Goal: Task Accomplishment & Management: Manage account settings

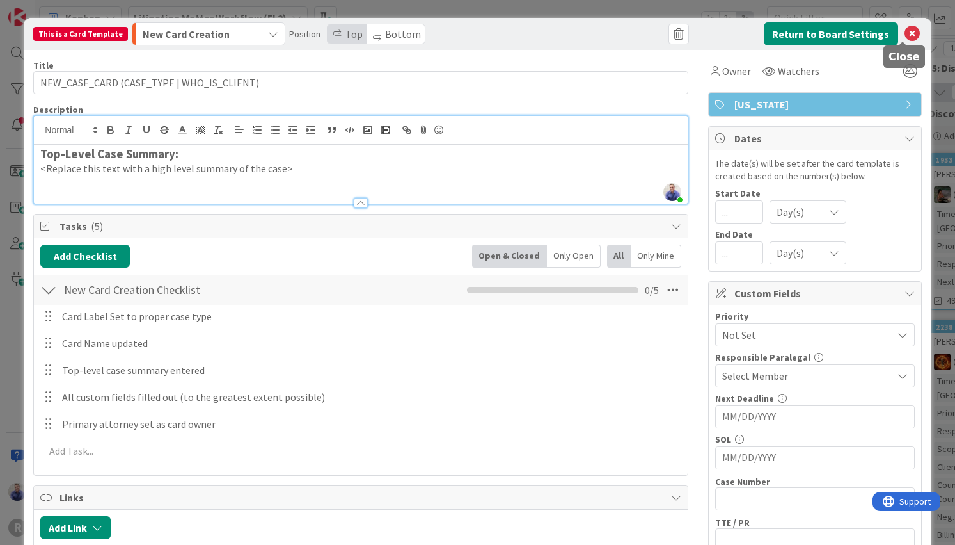
click at [905, 38] on icon at bounding box center [912, 33] width 15 height 15
type textarea "x"
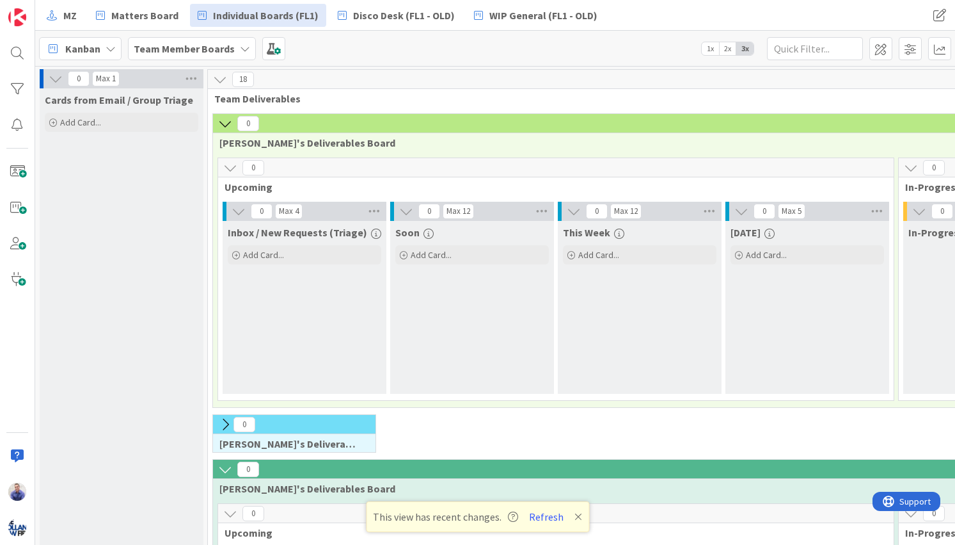
scroll to position [981, 0]
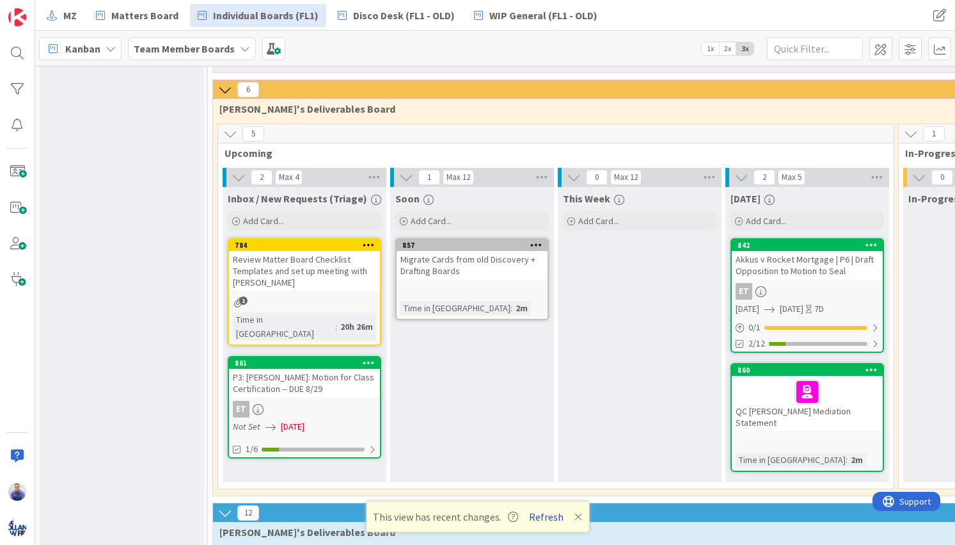
click at [541, 516] on button "Refresh" at bounding box center [547, 516] width 44 height 17
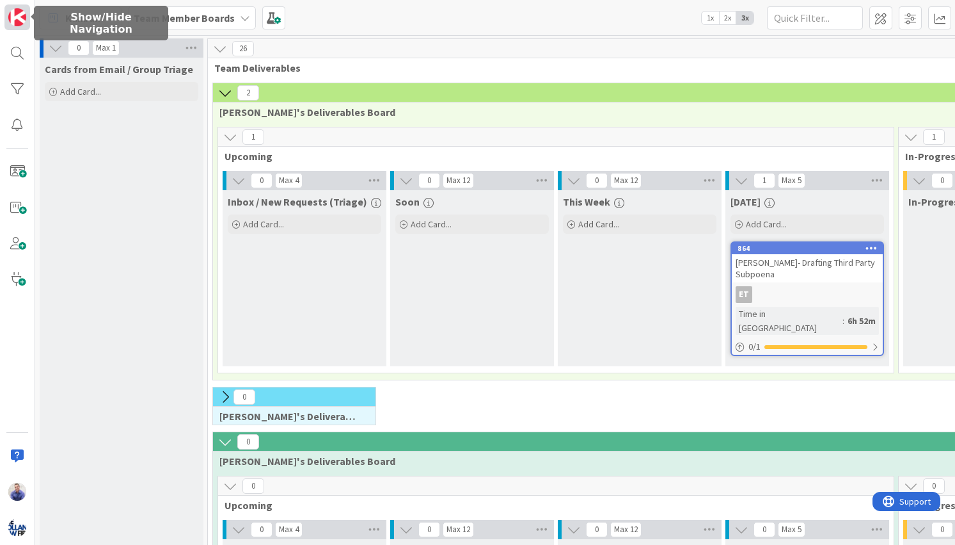
click at [14, 24] on img at bounding box center [17, 17] width 18 height 18
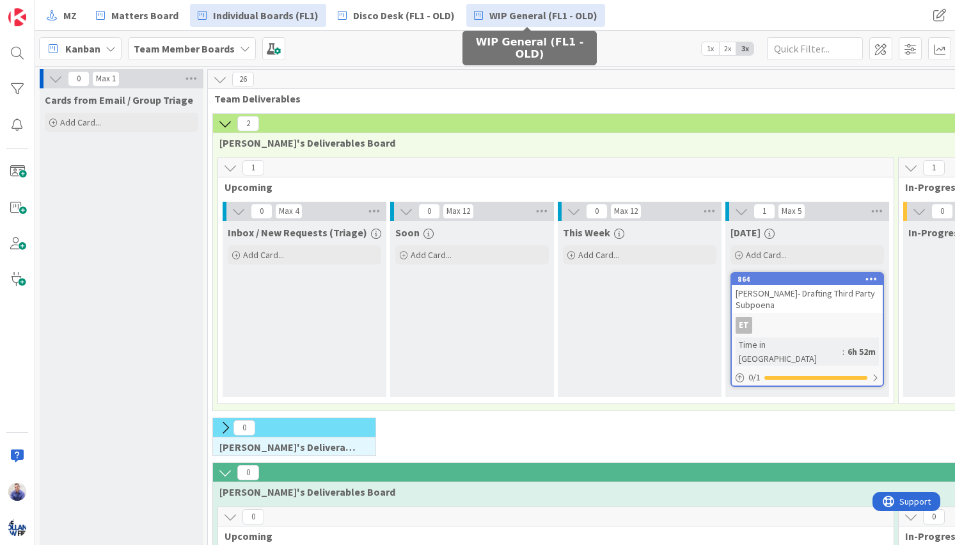
click at [560, 15] on span "WIP General (FL1 - OLD)" at bounding box center [544, 15] width 108 height 15
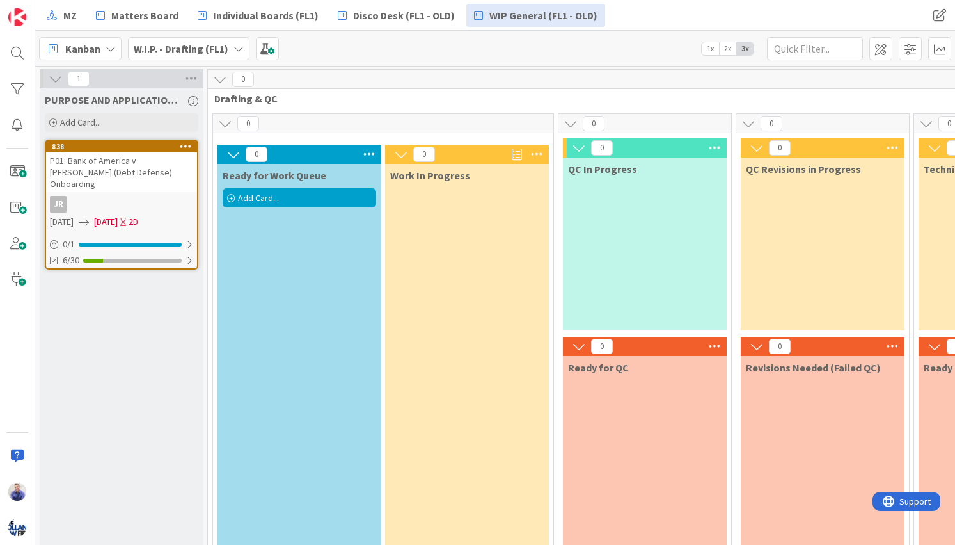
click at [104, 159] on div "P01: Bank of America v Cooley (Debt Defense) Onboarding" at bounding box center [121, 172] width 151 height 40
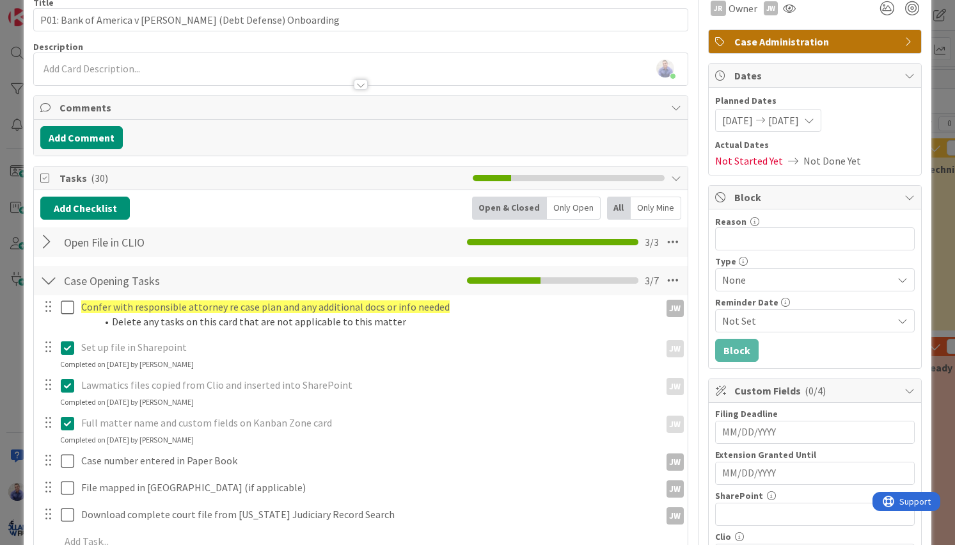
scroll to position [13, 0]
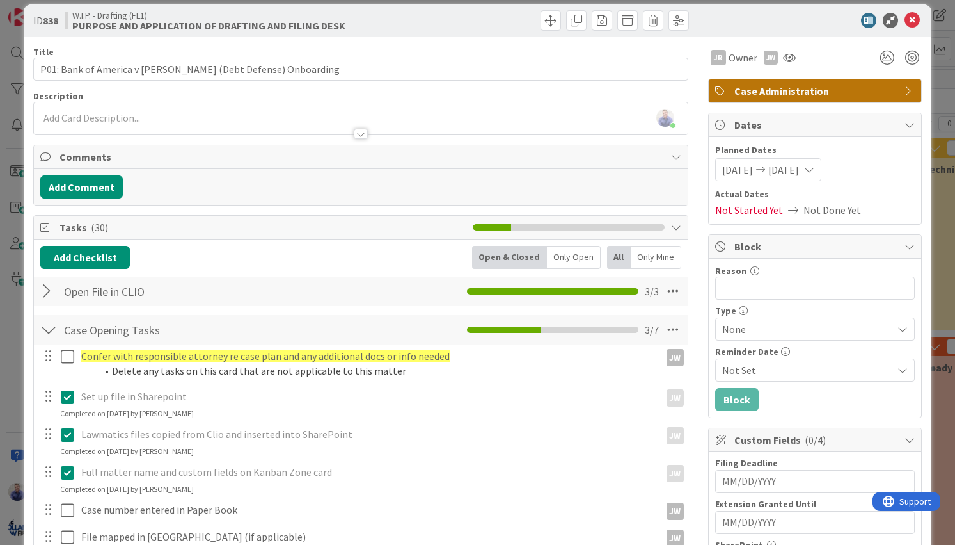
click at [545, 9] on div "ID 838 W.I.P. - Drafting (FL1) PURPOSE AND APPLICATION OF DRAFTING AND FILING D…" at bounding box center [477, 20] width 907 height 32
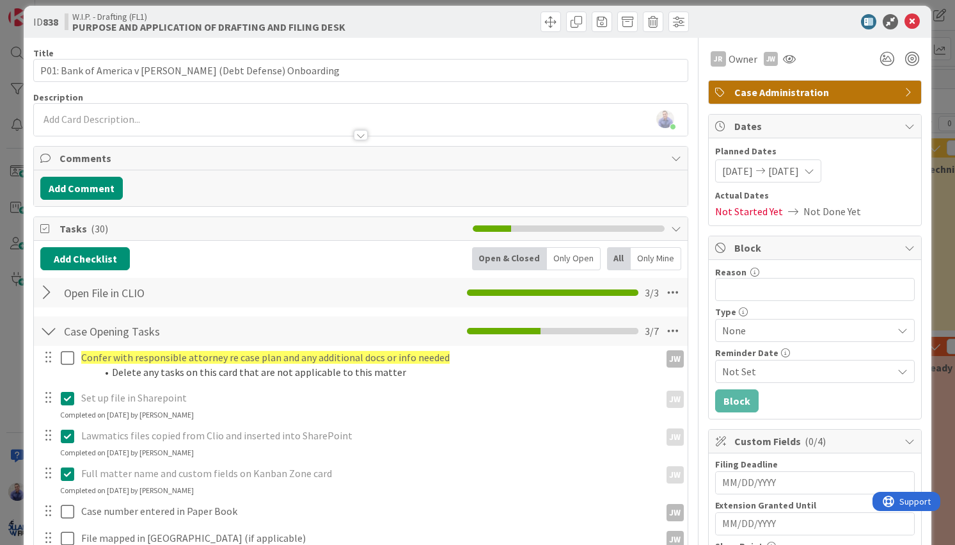
scroll to position [0, 0]
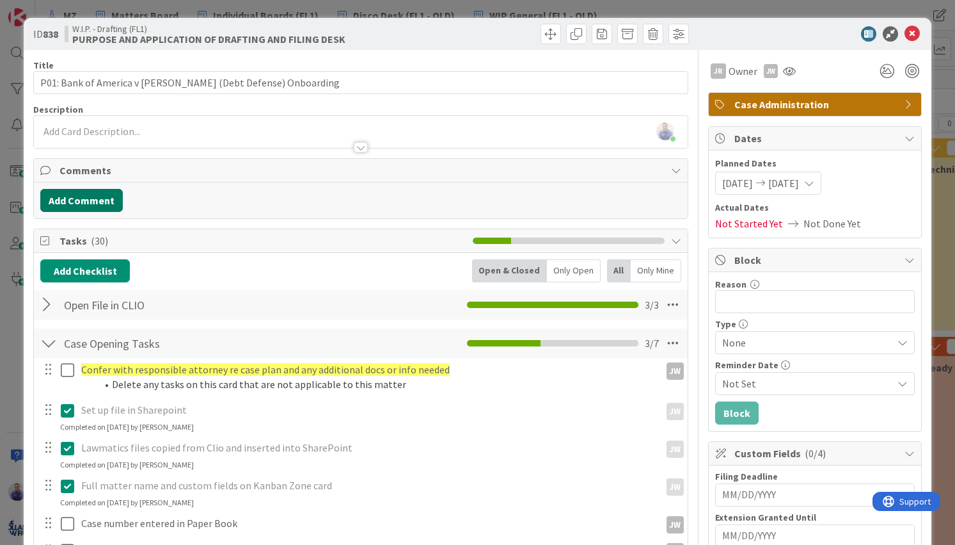
click at [105, 203] on button "Add Comment" at bounding box center [81, 200] width 83 height 23
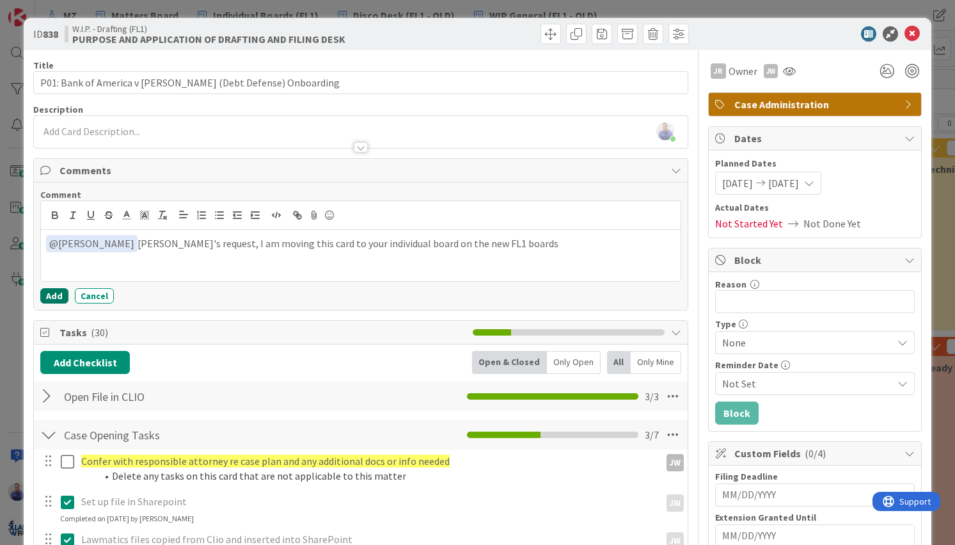
click at [55, 298] on button "Add" at bounding box center [54, 295] width 28 height 15
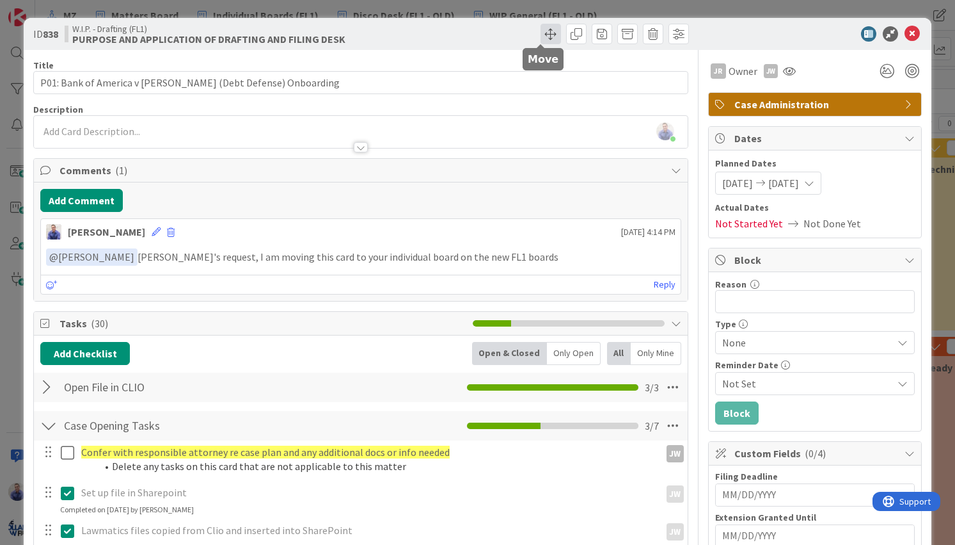
click at [545, 39] on span at bounding box center [551, 34] width 20 height 20
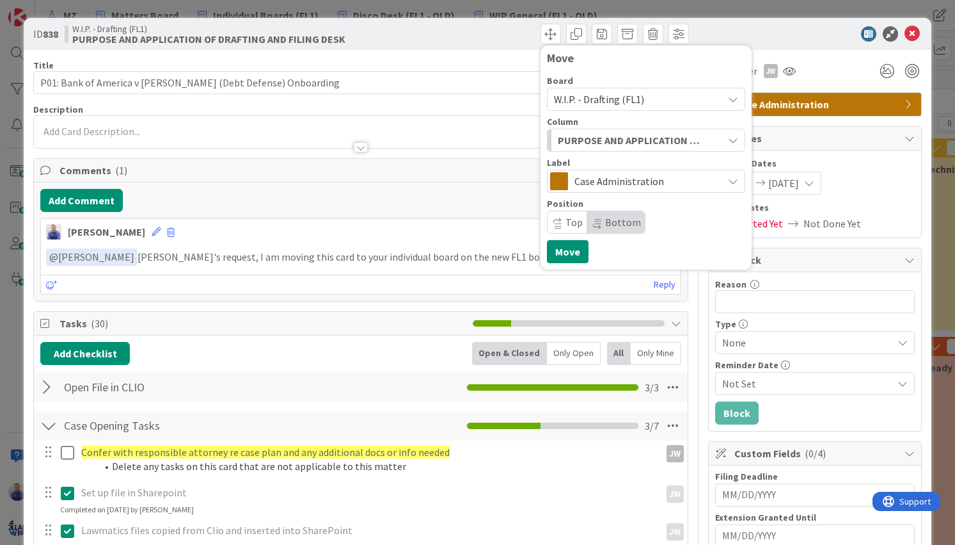
click at [644, 102] on span "W.I.P. - Drafting (FL1)" at bounding box center [635, 99] width 163 height 18
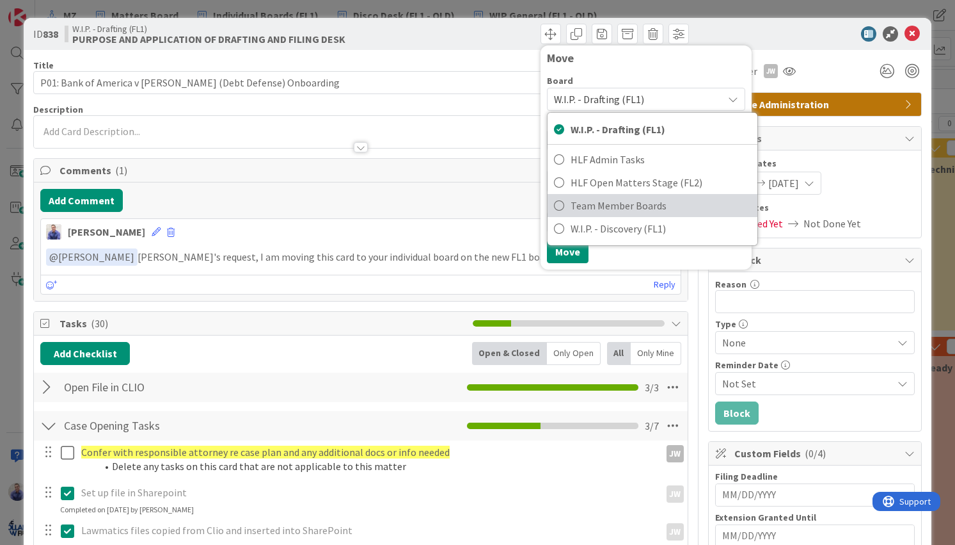
click at [637, 202] on span "Team Member Boards" at bounding box center [661, 205] width 180 height 19
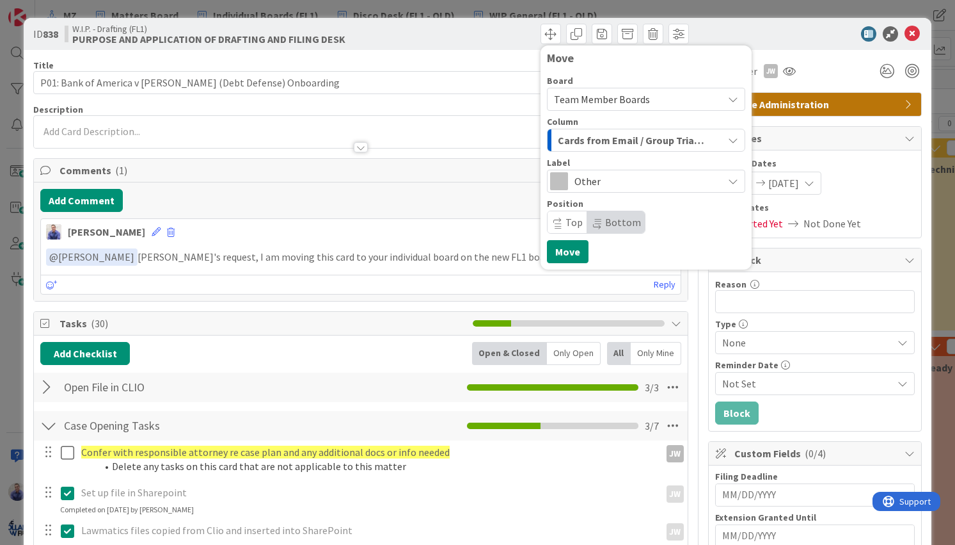
click at [648, 175] on span "Other" at bounding box center [646, 181] width 142 height 18
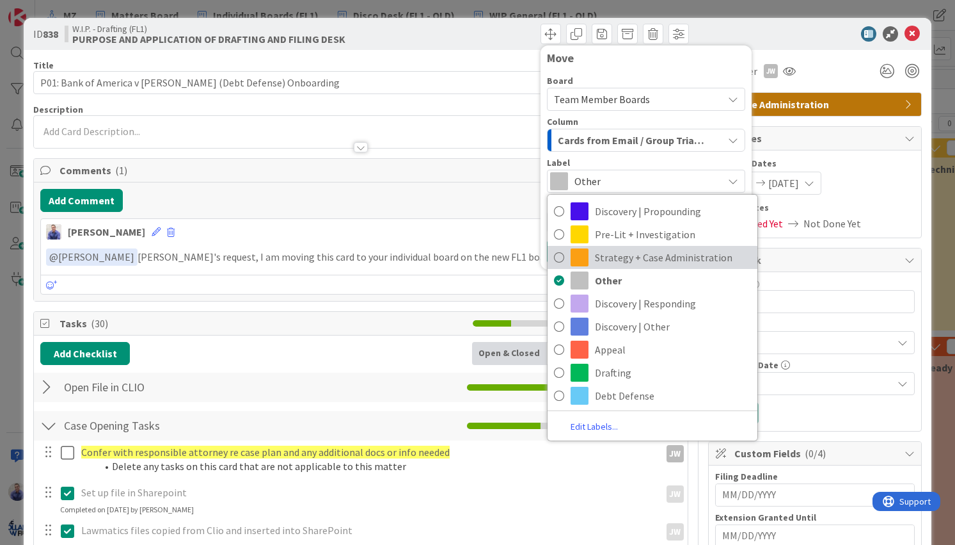
click at [643, 257] on span "Strategy + Case Administration" at bounding box center [673, 257] width 156 height 19
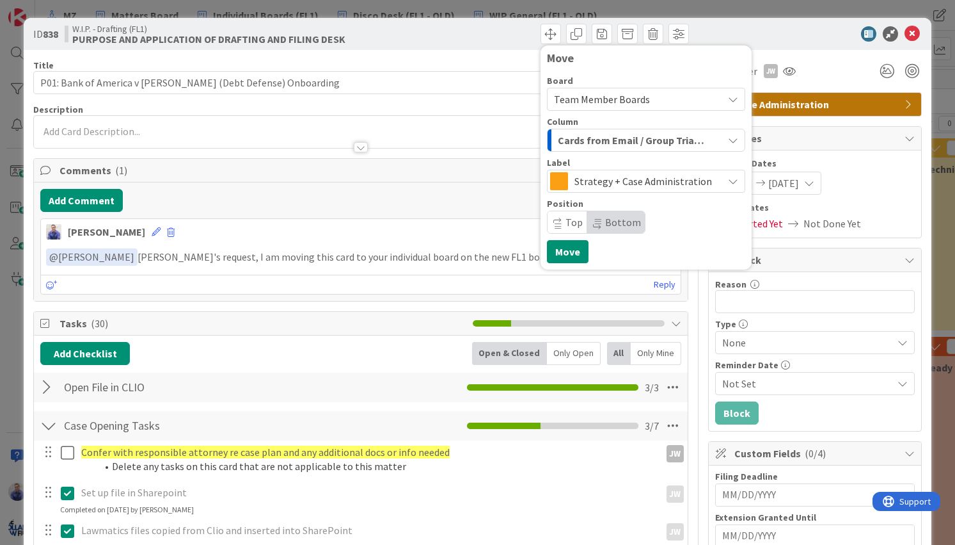
click at [648, 152] on div "Board Team Member Boards W.I.P. - Drafting (FL1) HLF Admin Tasks HLF Open Matte…" at bounding box center [646, 154] width 198 height 157
click at [649, 147] on span "Cards from Email / Group Triage" at bounding box center [631, 140] width 147 height 17
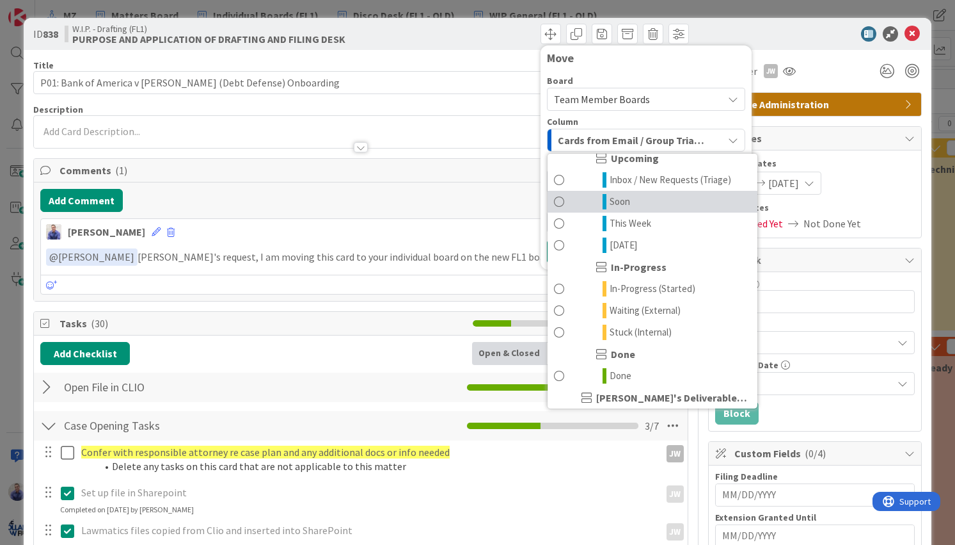
scroll to position [13, 0]
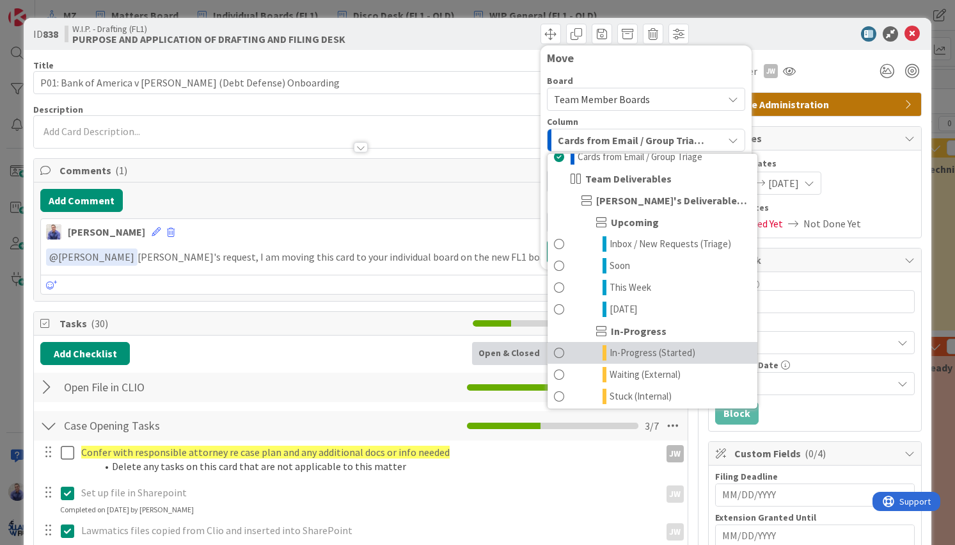
click at [622, 346] on span "In-Progress (Started)" at bounding box center [653, 352] width 86 height 15
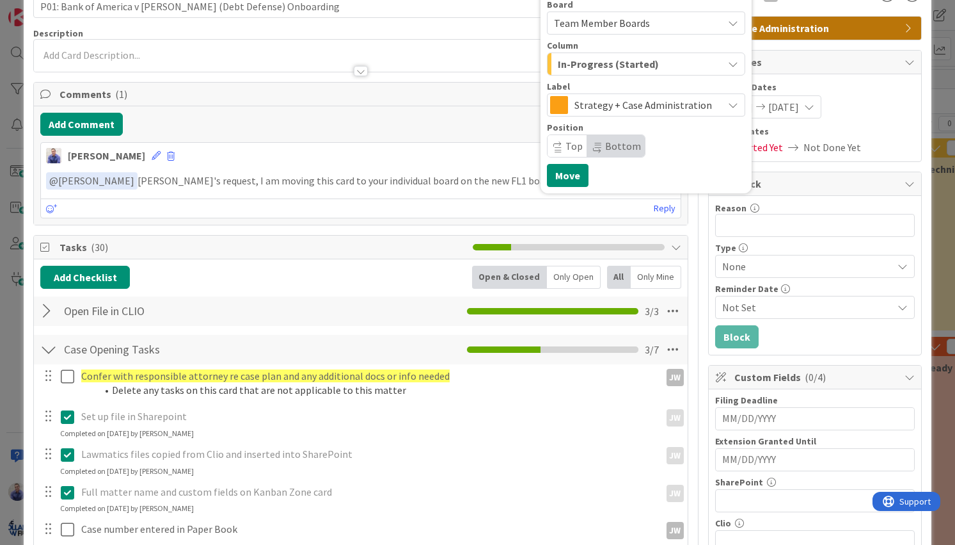
scroll to position [0, 0]
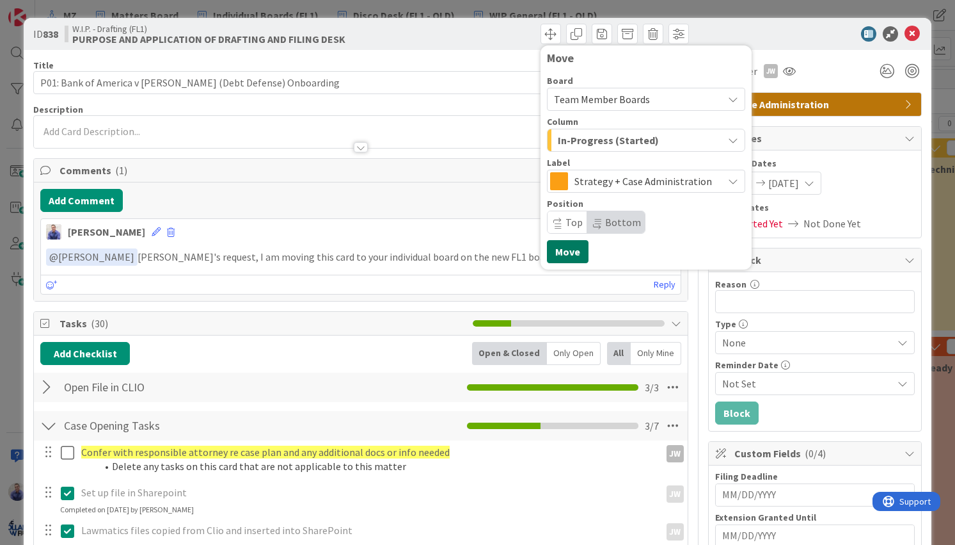
click at [569, 253] on button "Move" at bounding box center [568, 251] width 42 height 23
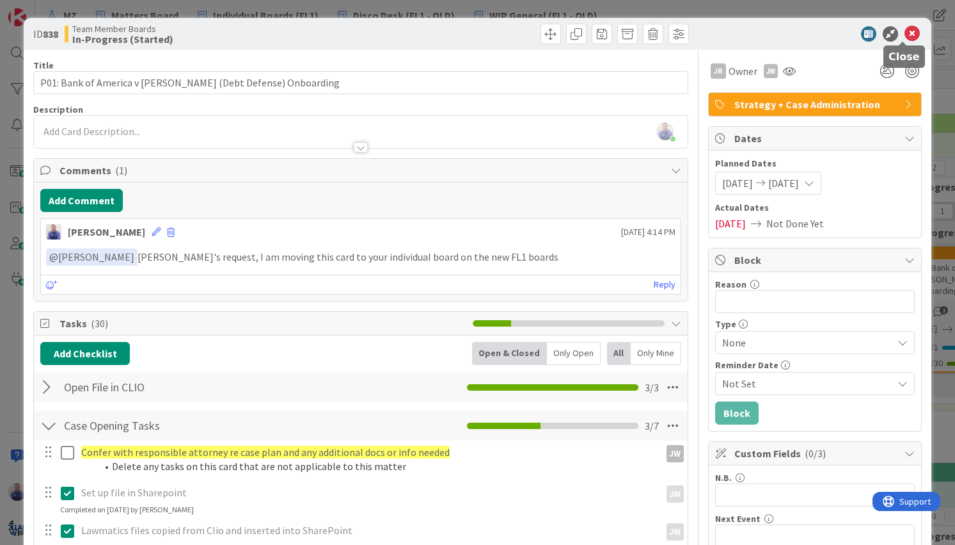
click at [905, 36] on icon at bounding box center [912, 33] width 15 height 15
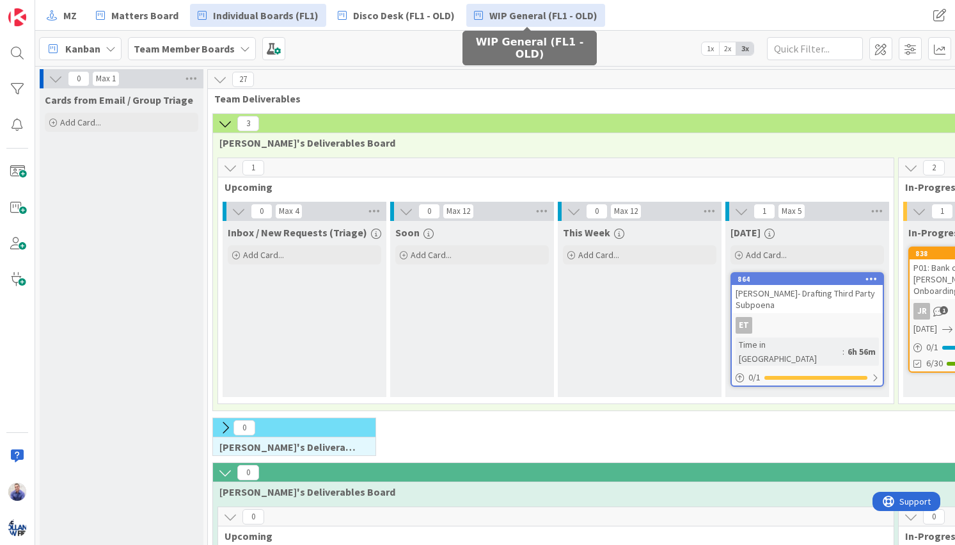
click at [525, 15] on span "WIP General (FL1 - OLD)" at bounding box center [544, 15] width 108 height 15
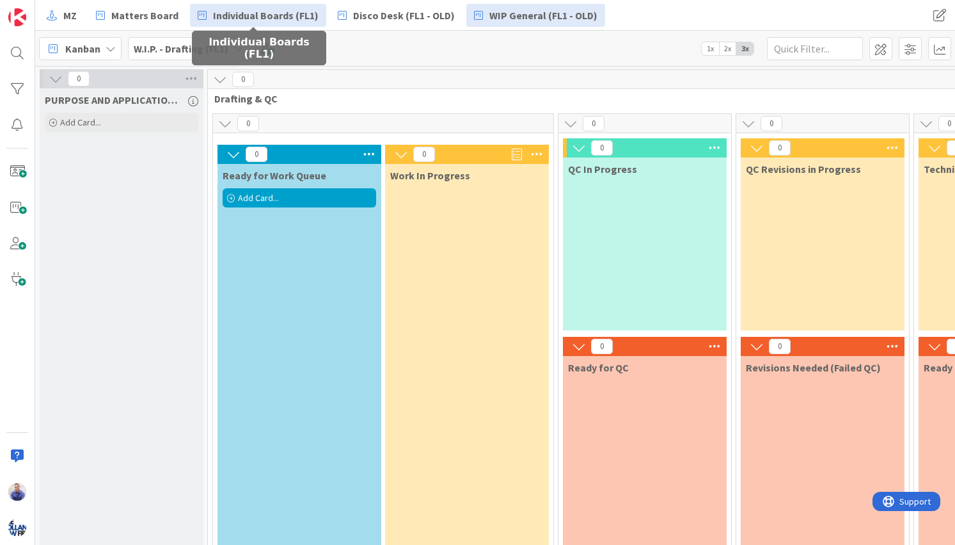
click at [241, 18] on span "Individual Boards (FL1)" at bounding box center [266, 15] width 106 height 15
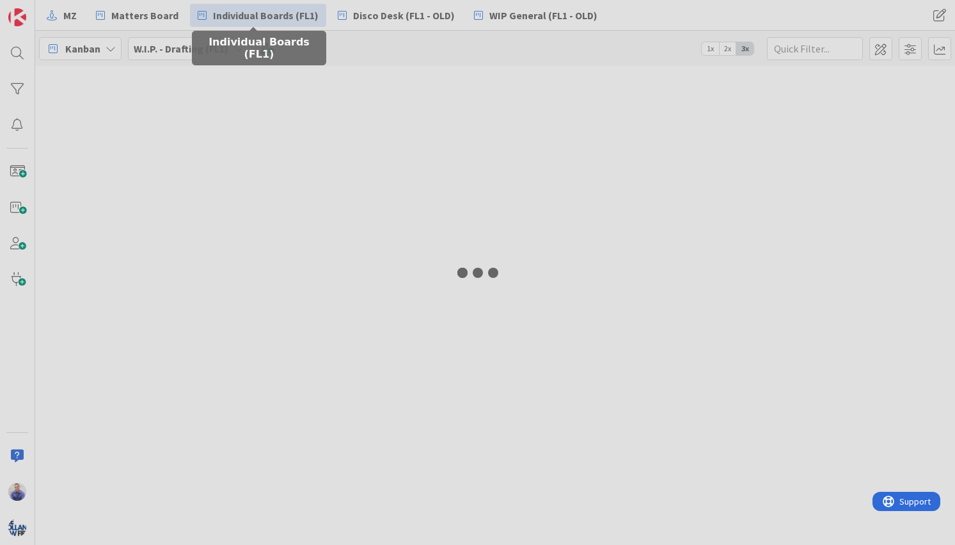
click at [241, 18] on div at bounding box center [477, 272] width 955 height 545
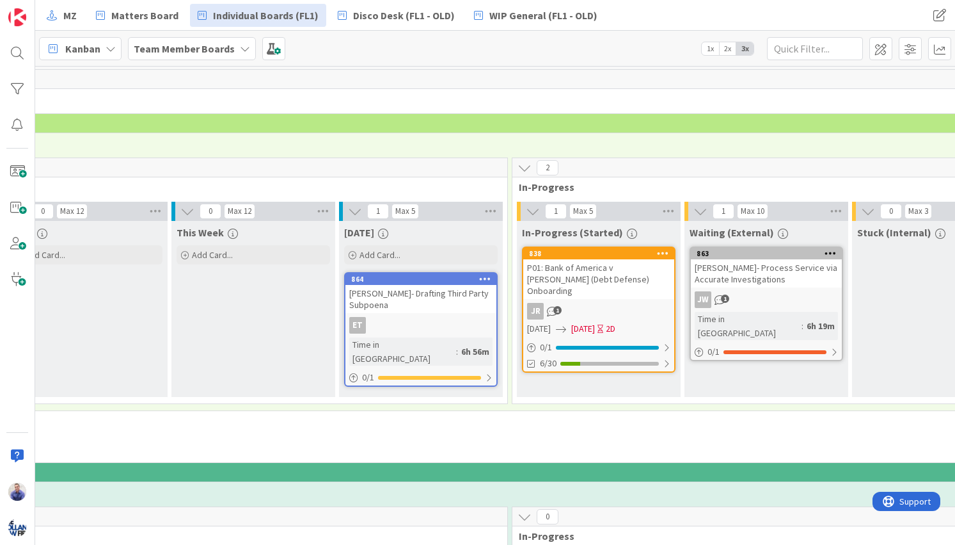
scroll to position [0, 385]
click at [423, 298] on div "Campbell- Drafting Third Party Subpoena" at bounding box center [422, 299] width 151 height 28
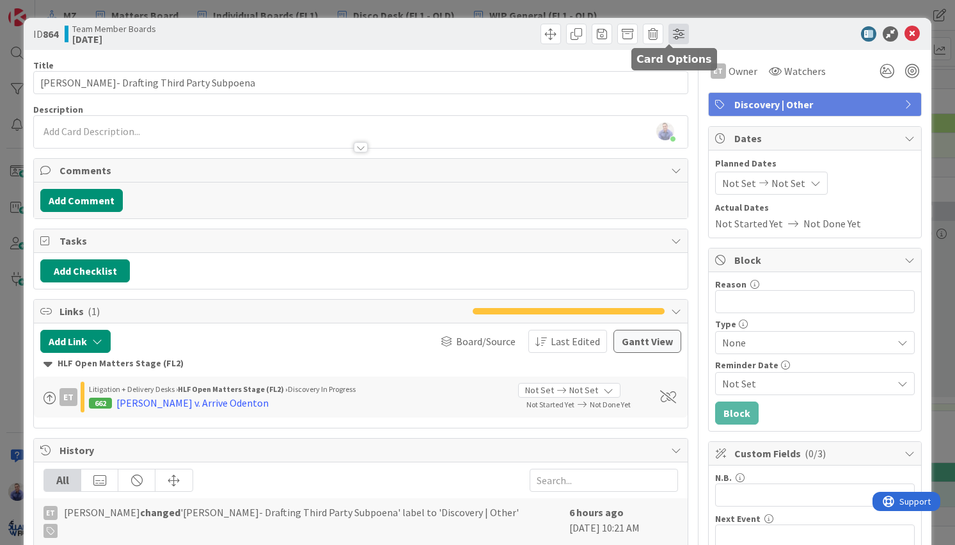
click at [669, 35] on span at bounding box center [679, 34] width 20 height 20
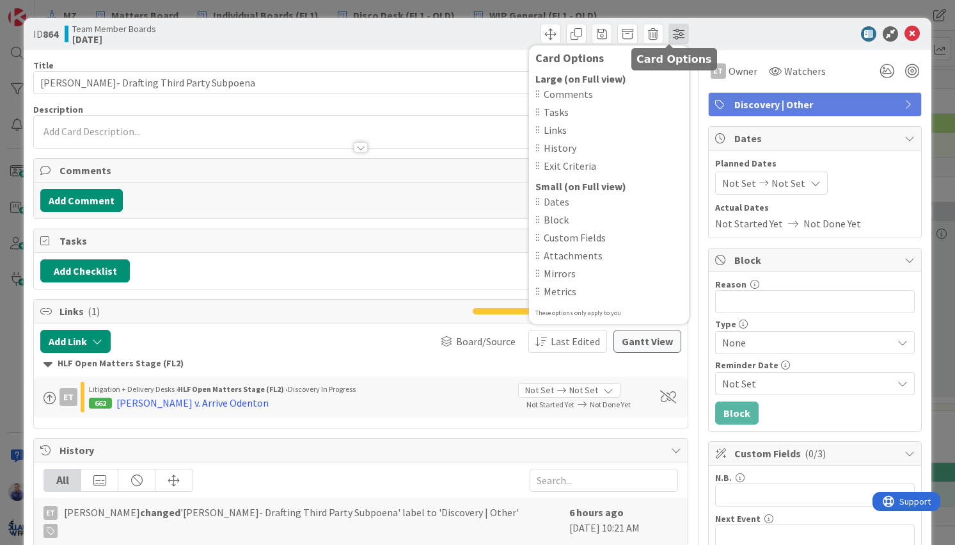
click at [669, 35] on span at bounding box center [679, 34] width 20 height 20
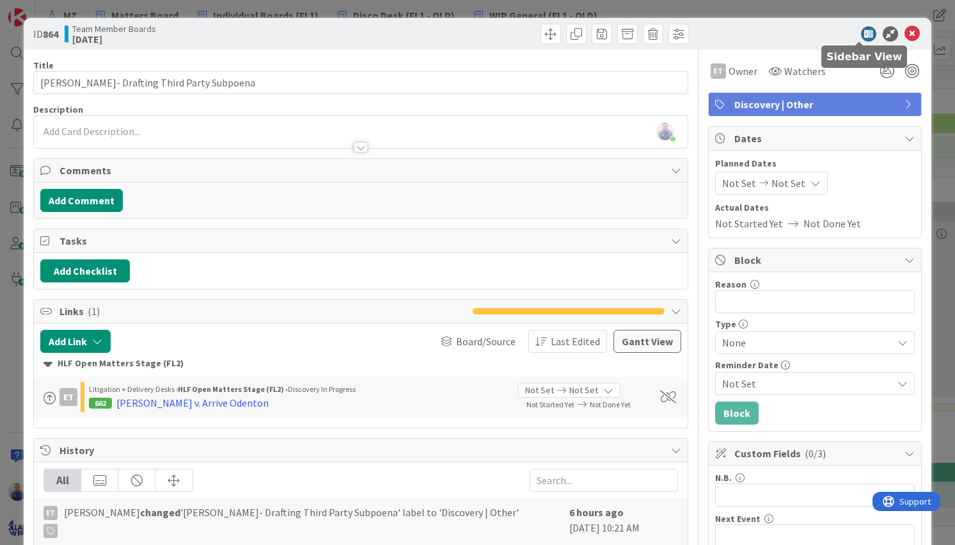
click at [861, 36] on icon at bounding box center [868, 33] width 15 height 15
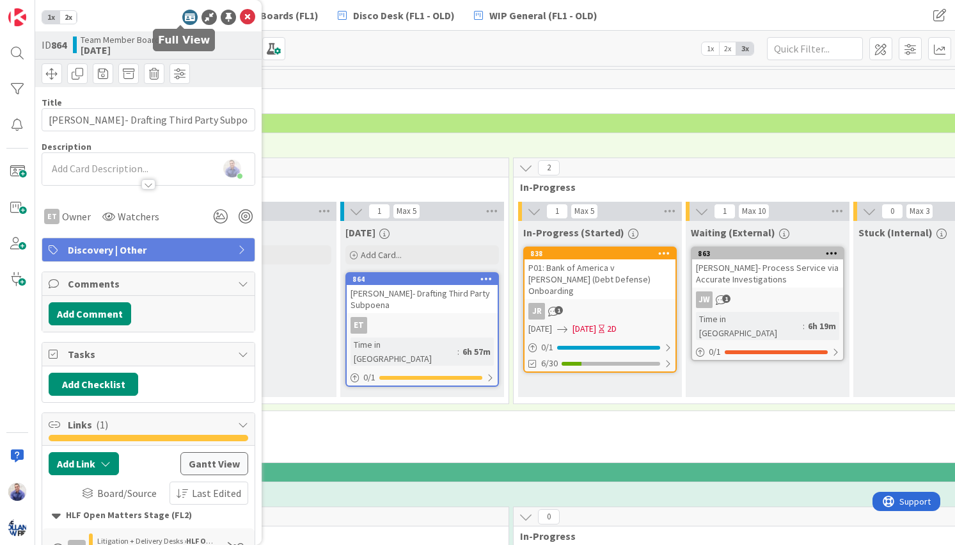
click at [182, 19] on icon at bounding box center [189, 17] width 15 height 15
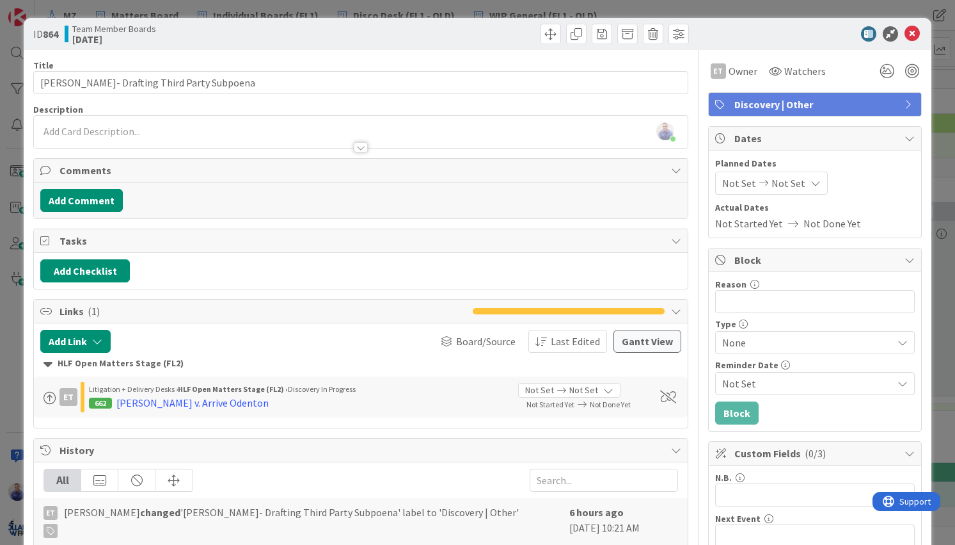
click at [795, 109] on span "Discovery | Other" at bounding box center [817, 104] width 164 height 15
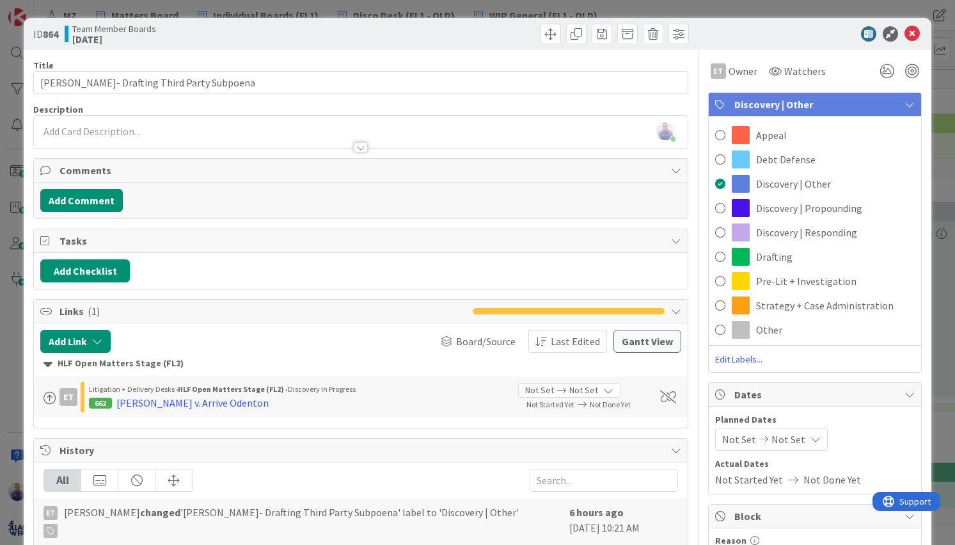
click at [795, 109] on span "Discovery | Other" at bounding box center [817, 104] width 164 height 15
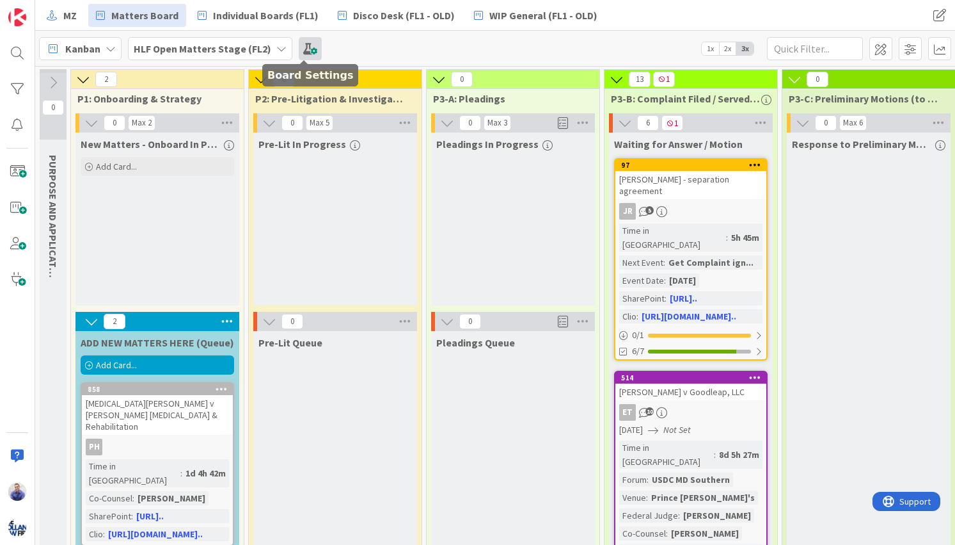
click at [309, 45] on span at bounding box center [310, 48] width 23 height 23
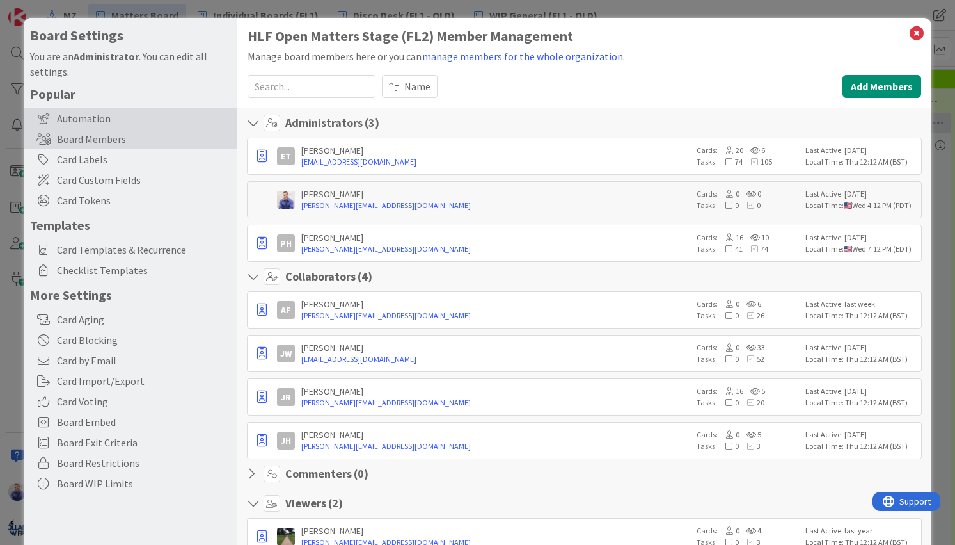
click at [114, 122] on div "Automation" at bounding box center [131, 118] width 214 height 20
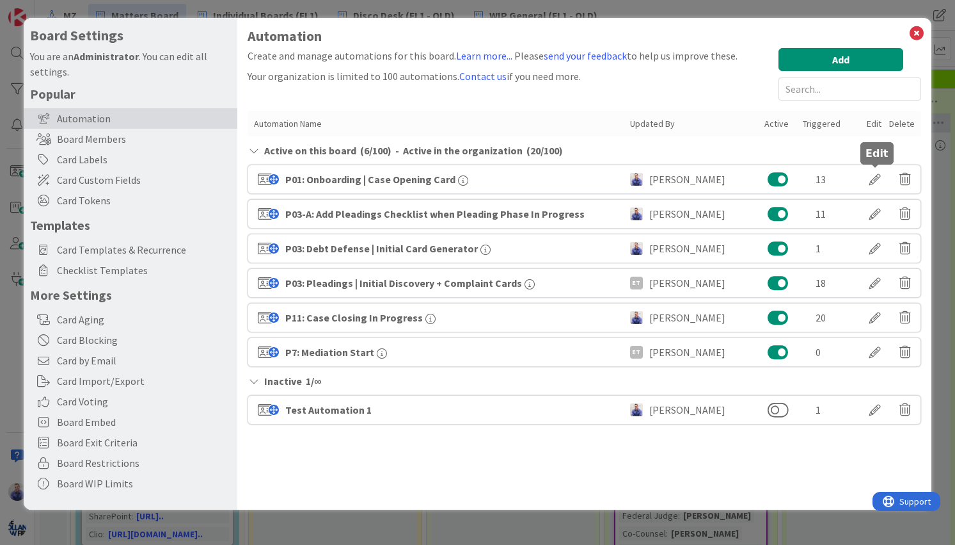
click at [872, 177] on div at bounding box center [875, 179] width 36 height 22
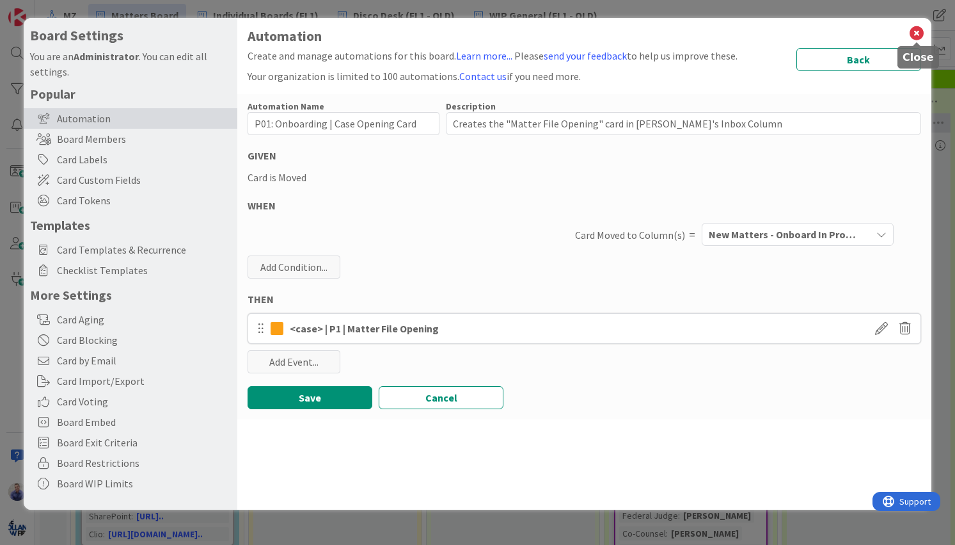
click at [918, 33] on icon at bounding box center [917, 33] width 17 height 18
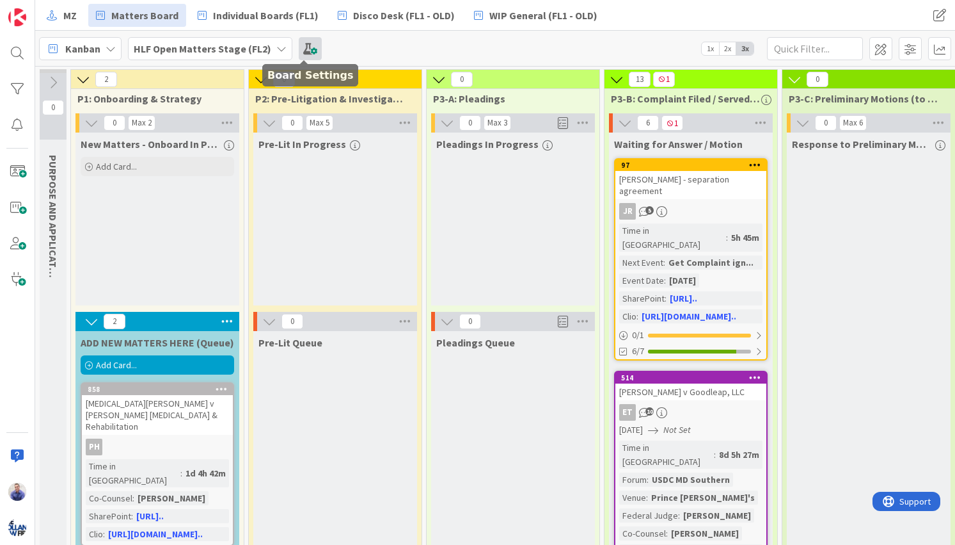
click at [315, 47] on span at bounding box center [310, 48] width 23 height 23
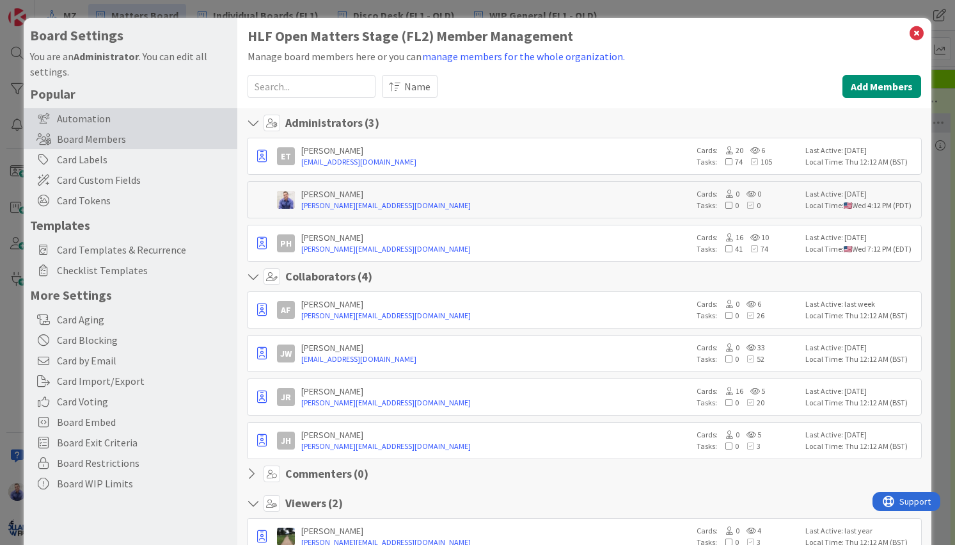
click at [109, 118] on div "Automation" at bounding box center [131, 118] width 214 height 20
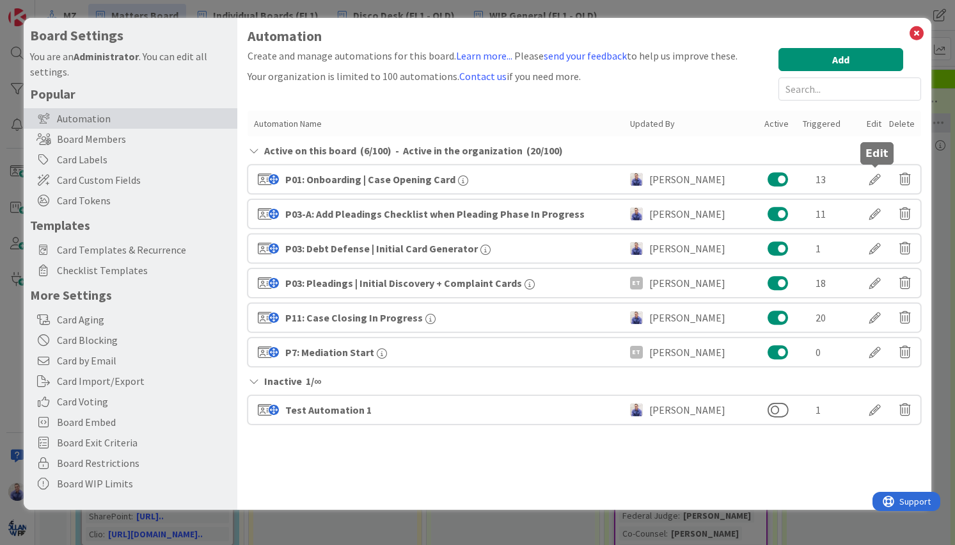
click at [879, 180] on div at bounding box center [875, 179] width 36 height 22
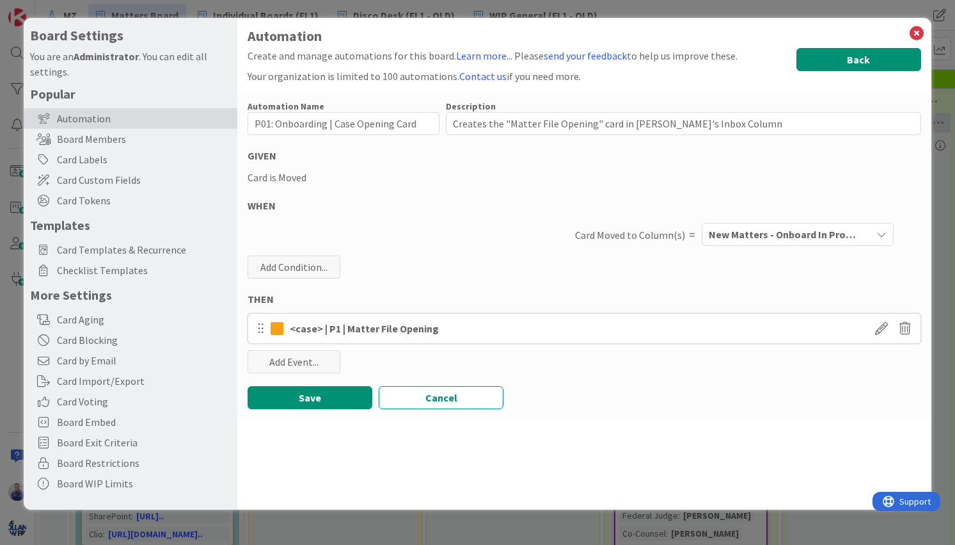
click at [858, 64] on button "Back" at bounding box center [859, 59] width 125 height 23
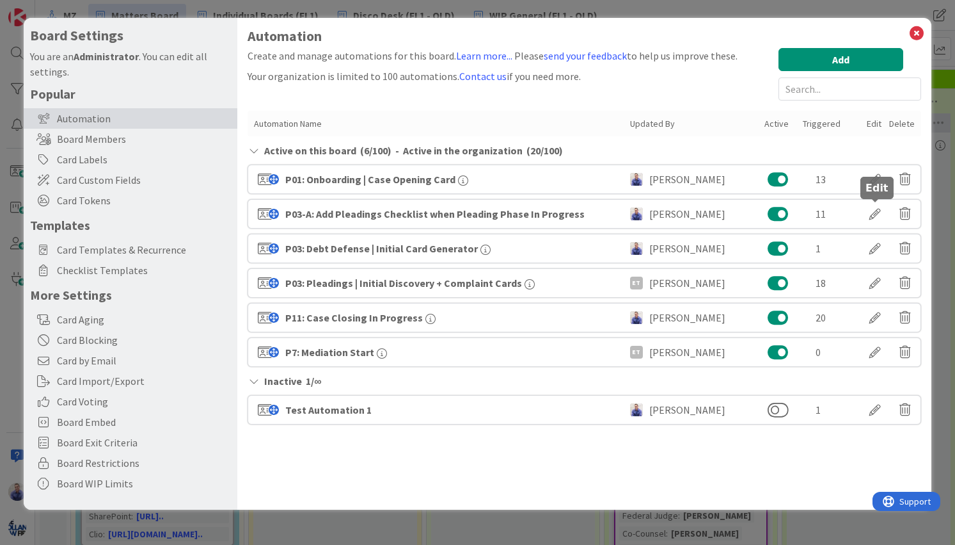
click at [872, 212] on div at bounding box center [875, 214] width 36 height 22
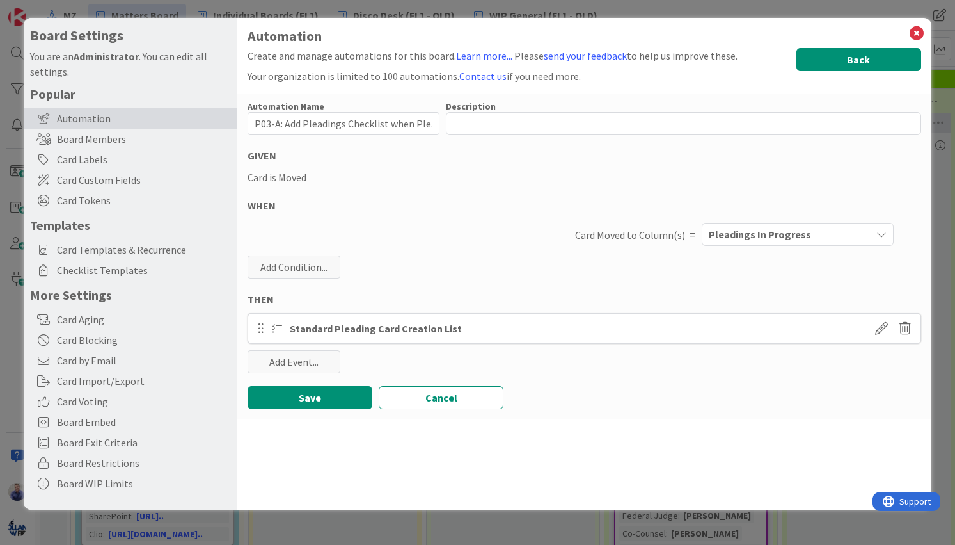
click at [883, 65] on button "Back" at bounding box center [859, 59] width 125 height 23
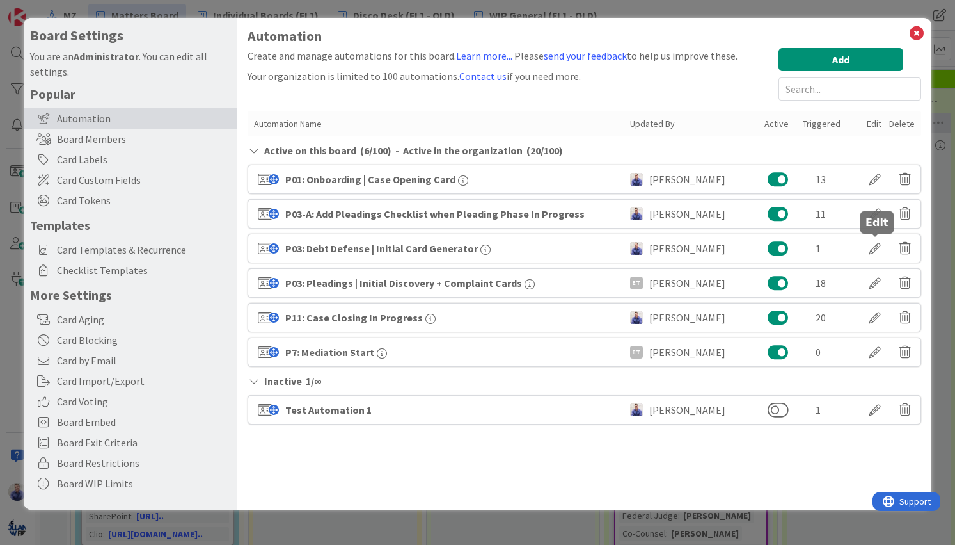
click at [872, 251] on div at bounding box center [875, 248] width 36 height 22
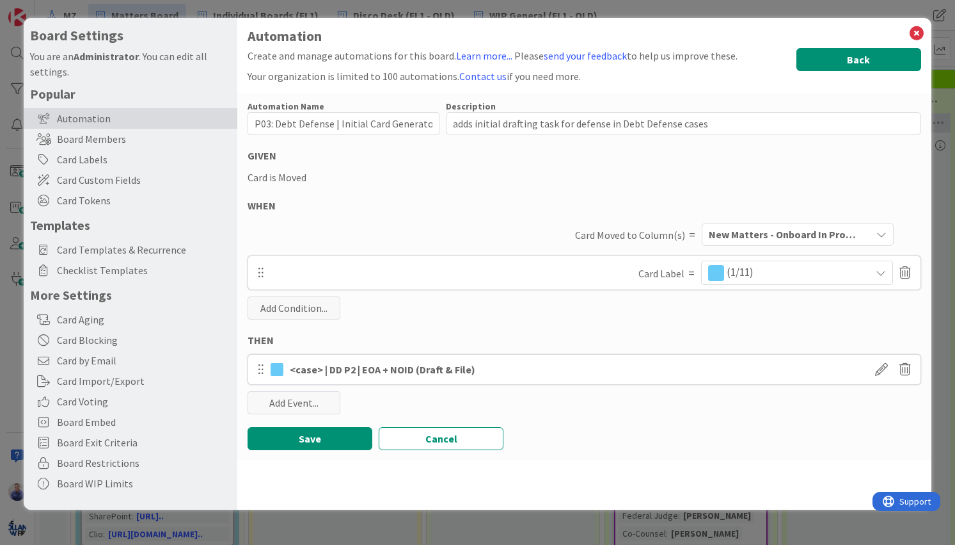
click at [873, 61] on button "Back" at bounding box center [859, 59] width 125 height 23
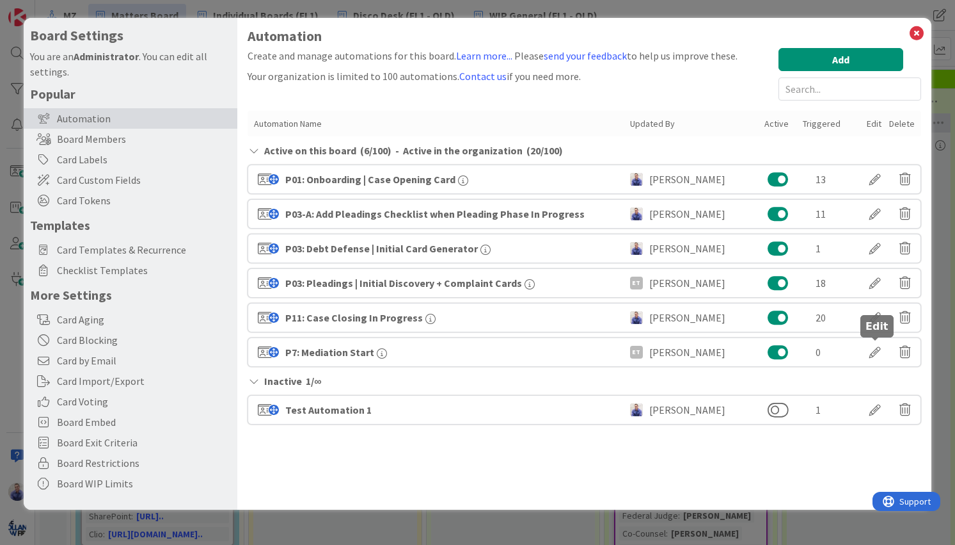
click at [870, 355] on div at bounding box center [875, 352] width 36 height 22
type textarea "x"
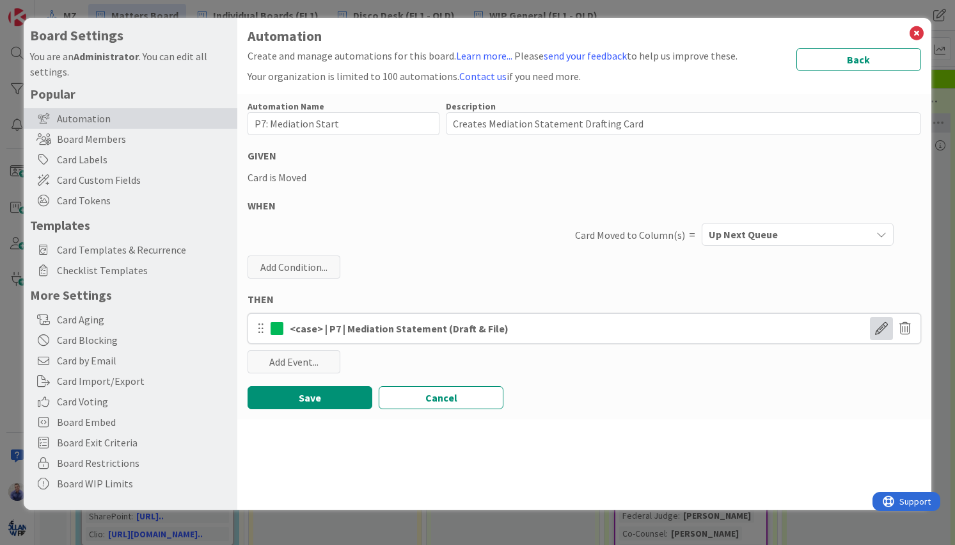
click at [873, 331] on span at bounding box center [881, 328] width 23 height 23
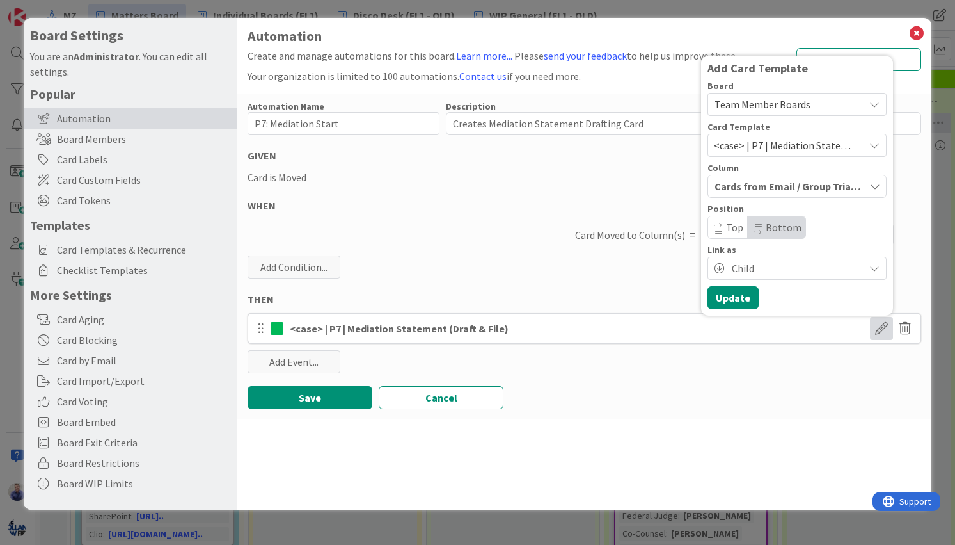
click at [837, 418] on div "Automation Name 19 / 128 P7: Mediation Start Description 41 / 256 Creates Media…" at bounding box center [584, 256] width 694 height 325
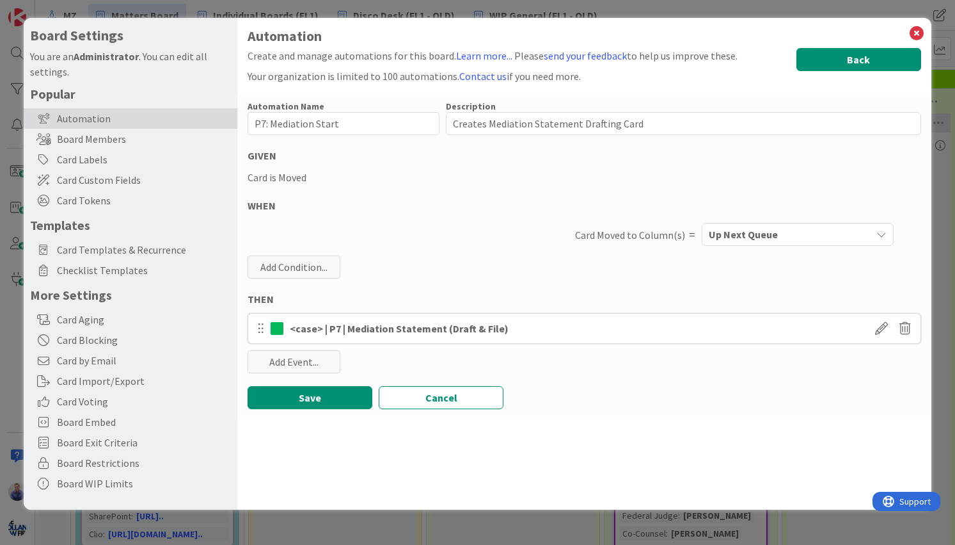
click at [856, 52] on button "Back" at bounding box center [859, 59] width 125 height 23
